Goal: Transaction & Acquisition: Purchase product/service

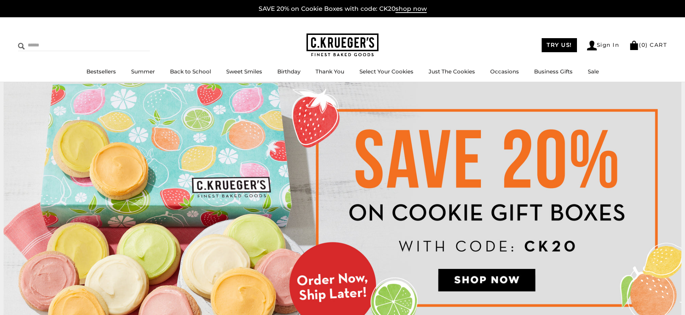
click at [37, 44] on input "Search" at bounding box center [61, 45] width 86 height 11
type input "**********"
click at [135, 44] on input "******" at bounding box center [139, 45] width 19 height 10
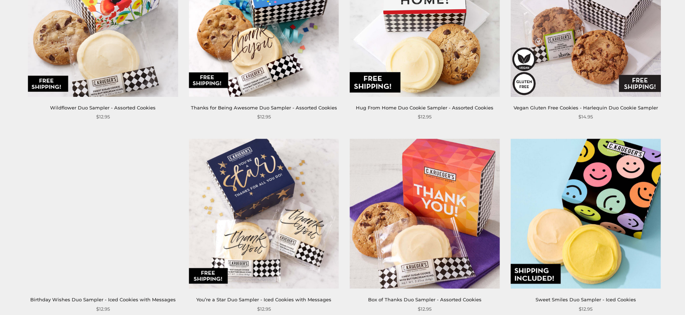
scroll to position [1707, 0]
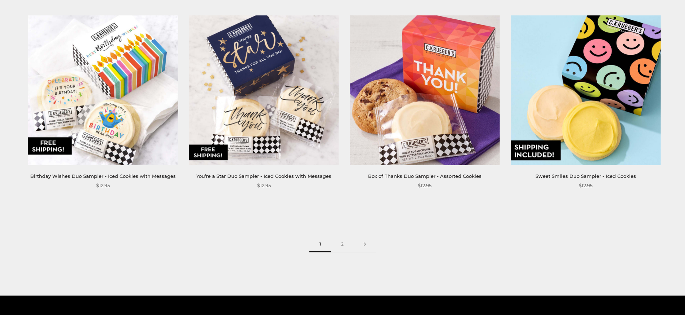
click at [364, 236] on link at bounding box center [365, 244] width 22 height 16
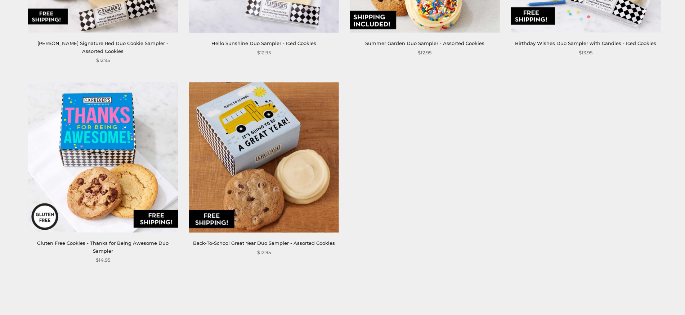
scroll to position [349, 0]
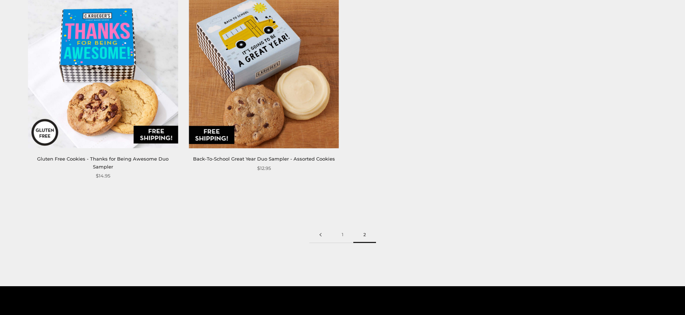
click at [320, 227] on link at bounding box center [320, 235] width 22 height 16
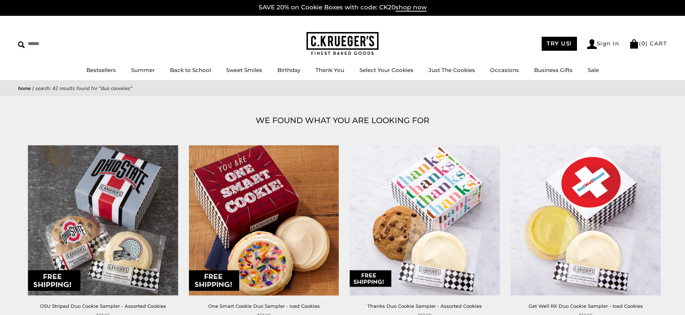
scroll to position [86, 0]
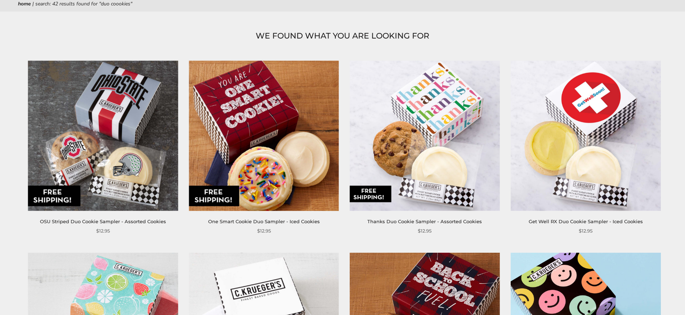
click at [579, 195] on img at bounding box center [586, 135] width 150 height 150
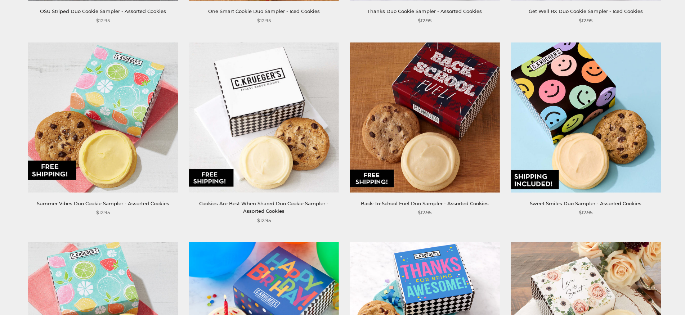
scroll to position [328, 0]
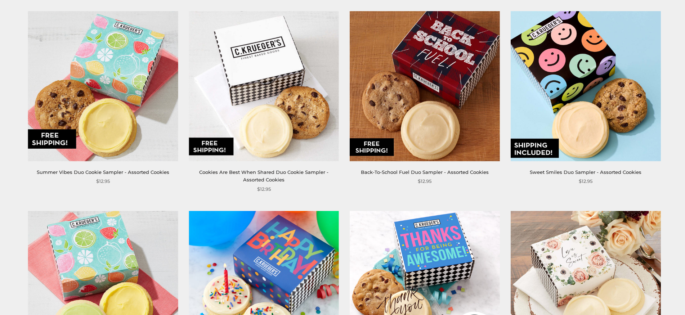
click at [577, 171] on link "Sweet Smiles Duo Sampler - Assorted Cookies" at bounding box center [586, 172] width 112 height 6
